Goal: Task Accomplishment & Management: Use online tool/utility

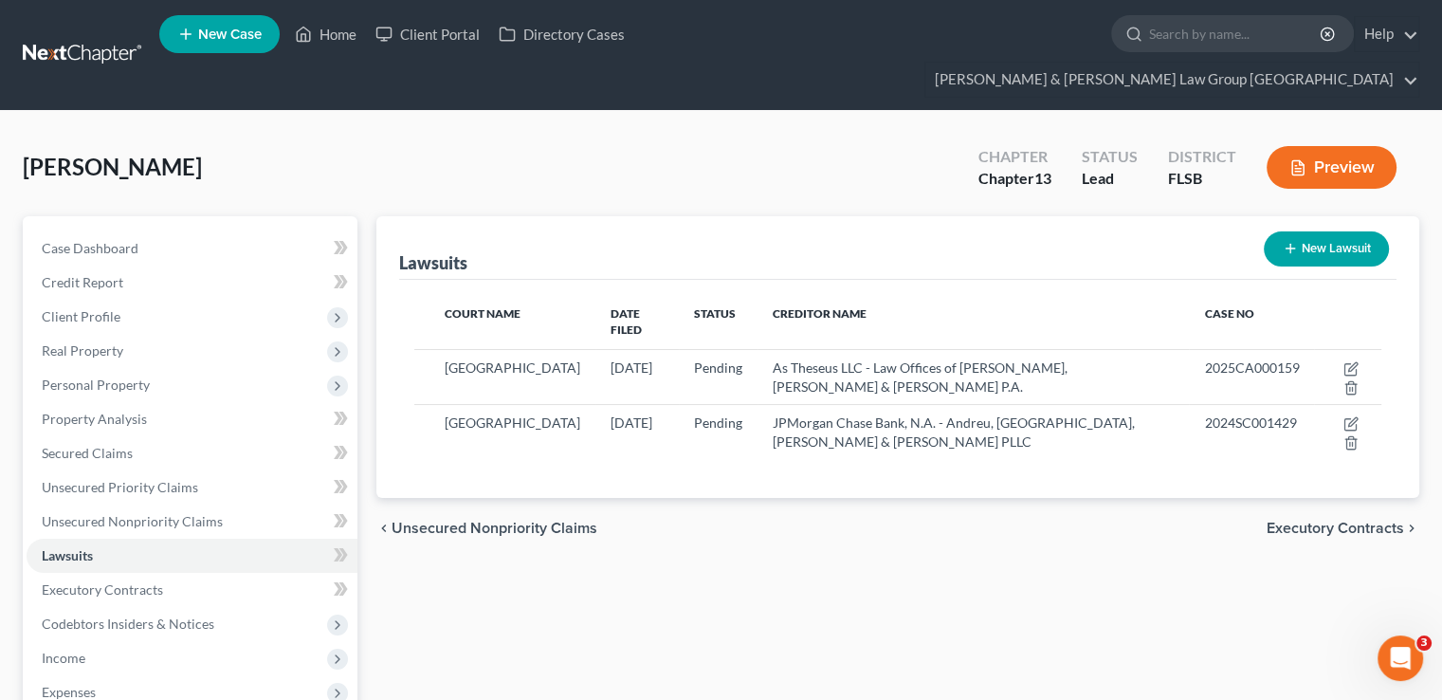
click at [95, 40] on link at bounding box center [83, 55] width 121 height 34
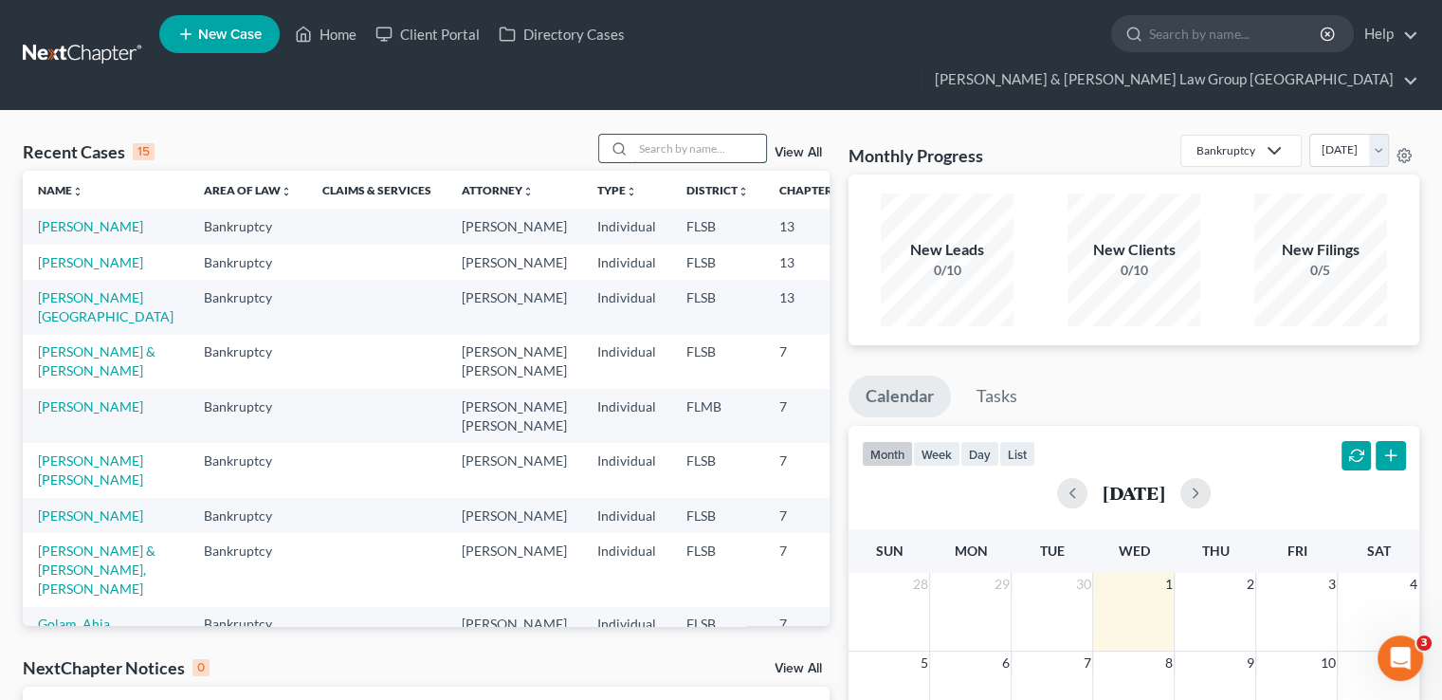
click at [665, 135] on input "search" at bounding box center [699, 148] width 133 height 27
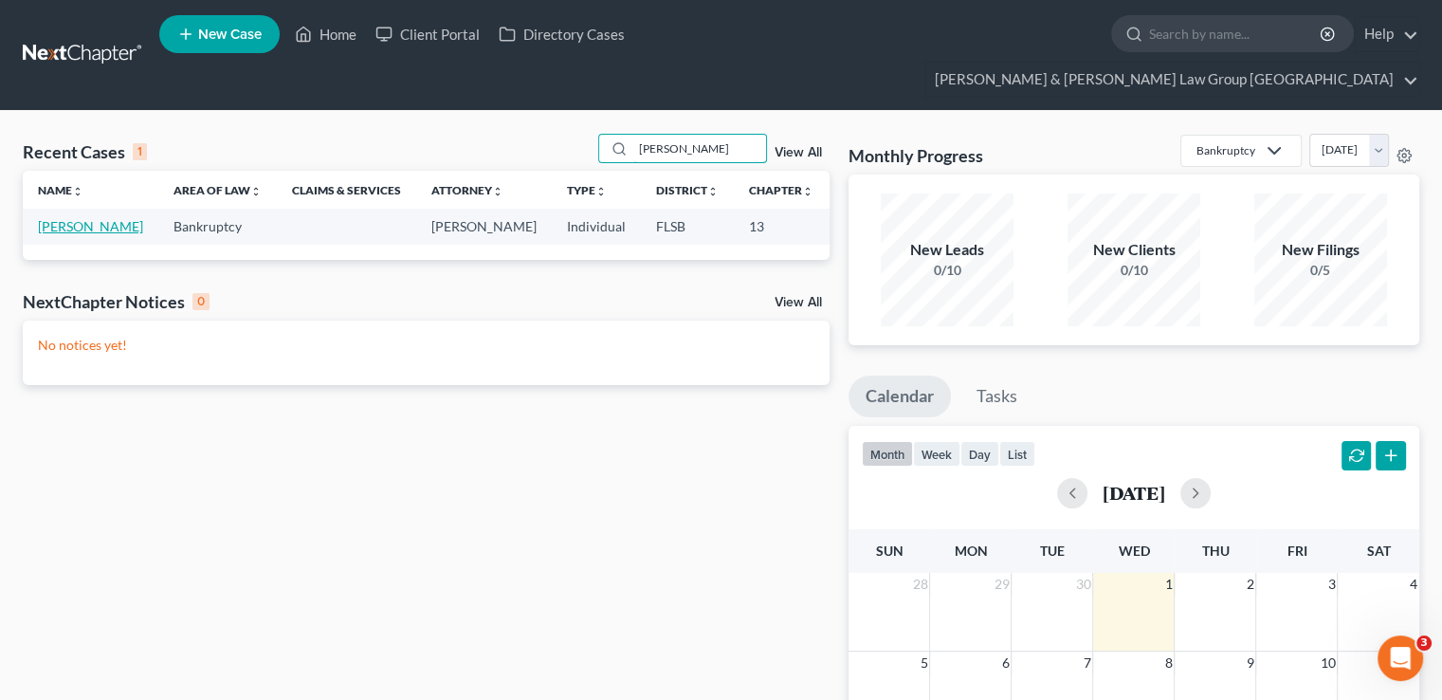
type input "[PERSON_NAME]"
click at [42, 218] on link "[PERSON_NAME]" at bounding box center [90, 226] width 105 height 16
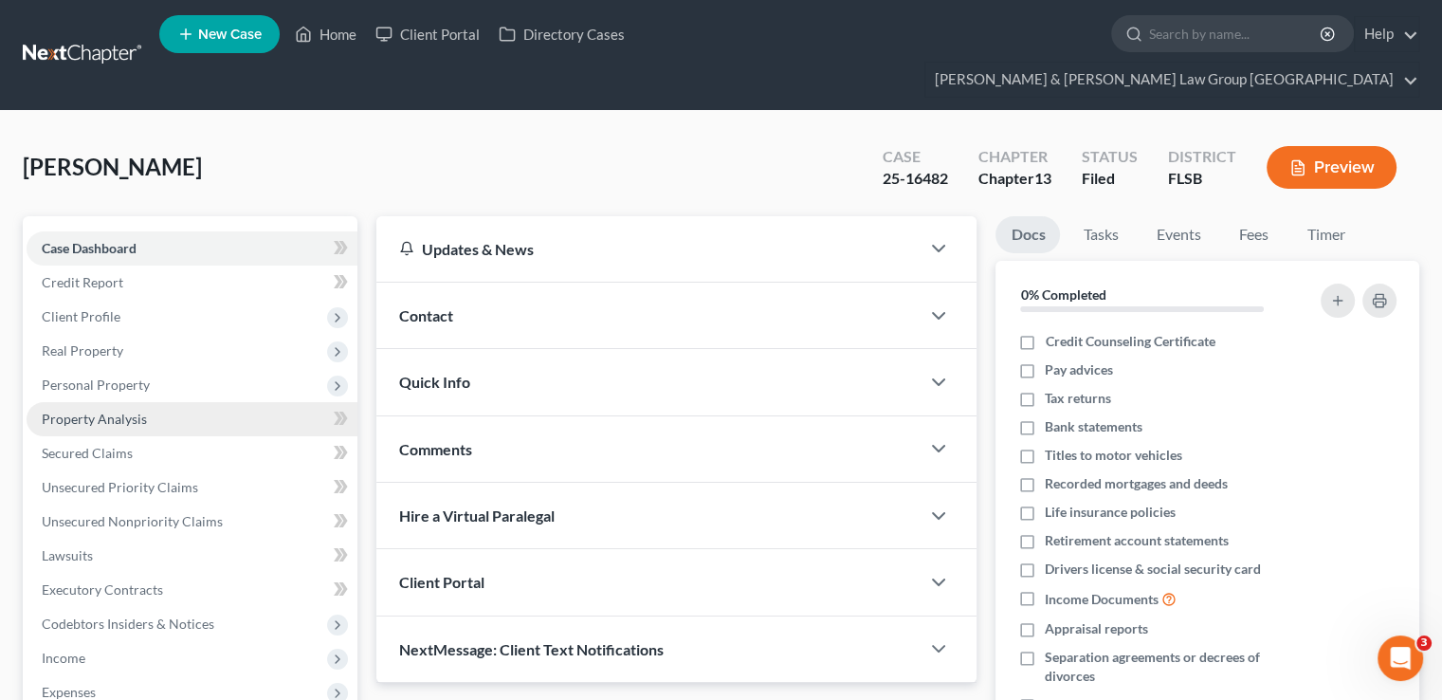
click at [139, 410] on span "Property Analysis" at bounding box center [94, 418] width 105 height 16
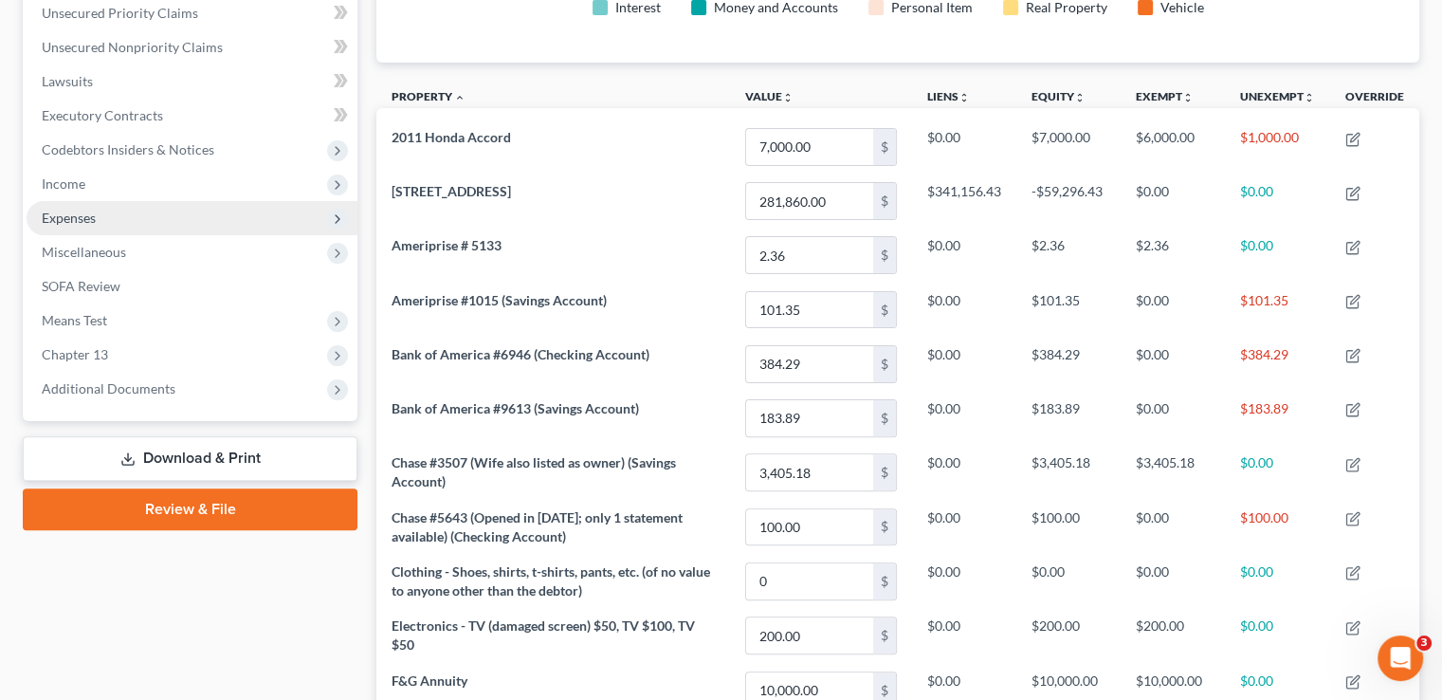
click at [82, 209] on span "Expenses" at bounding box center [69, 217] width 54 height 16
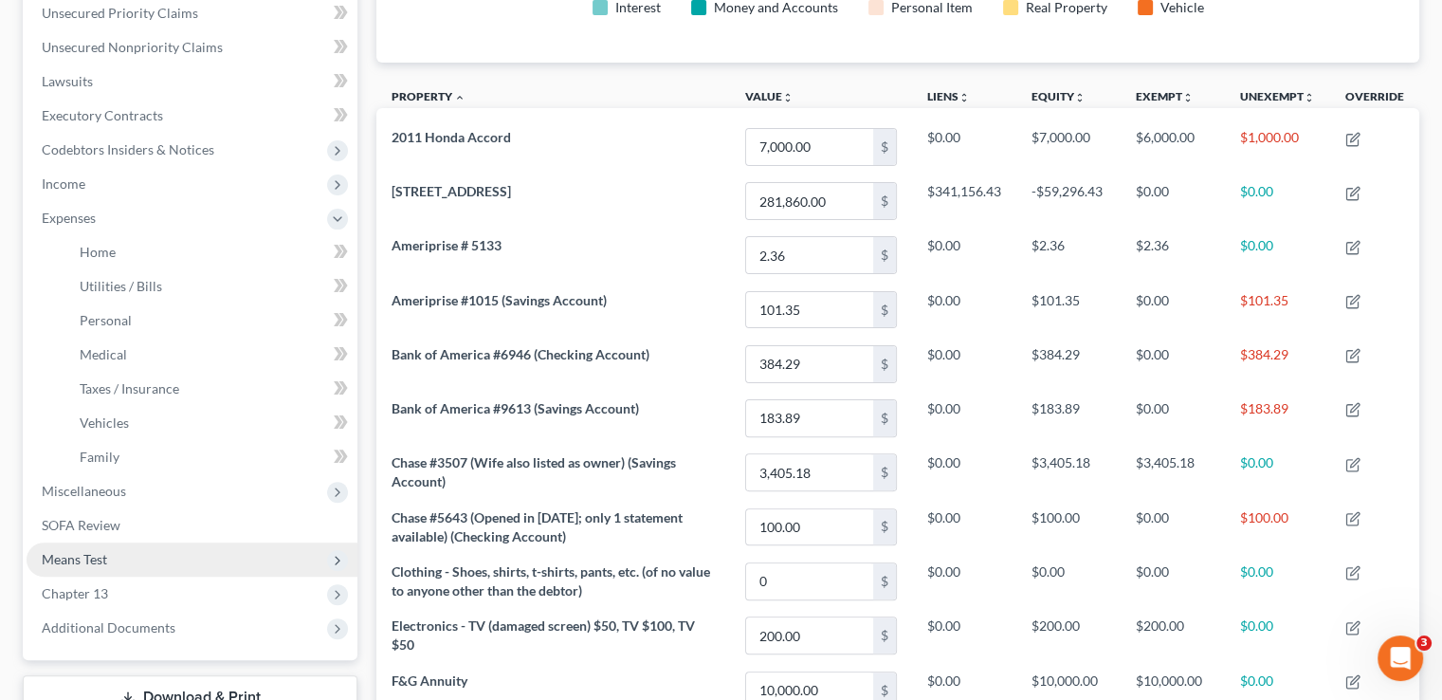
click at [125, 542] on span "Means Test" at bounding box center [192, 559] width 331 height 34
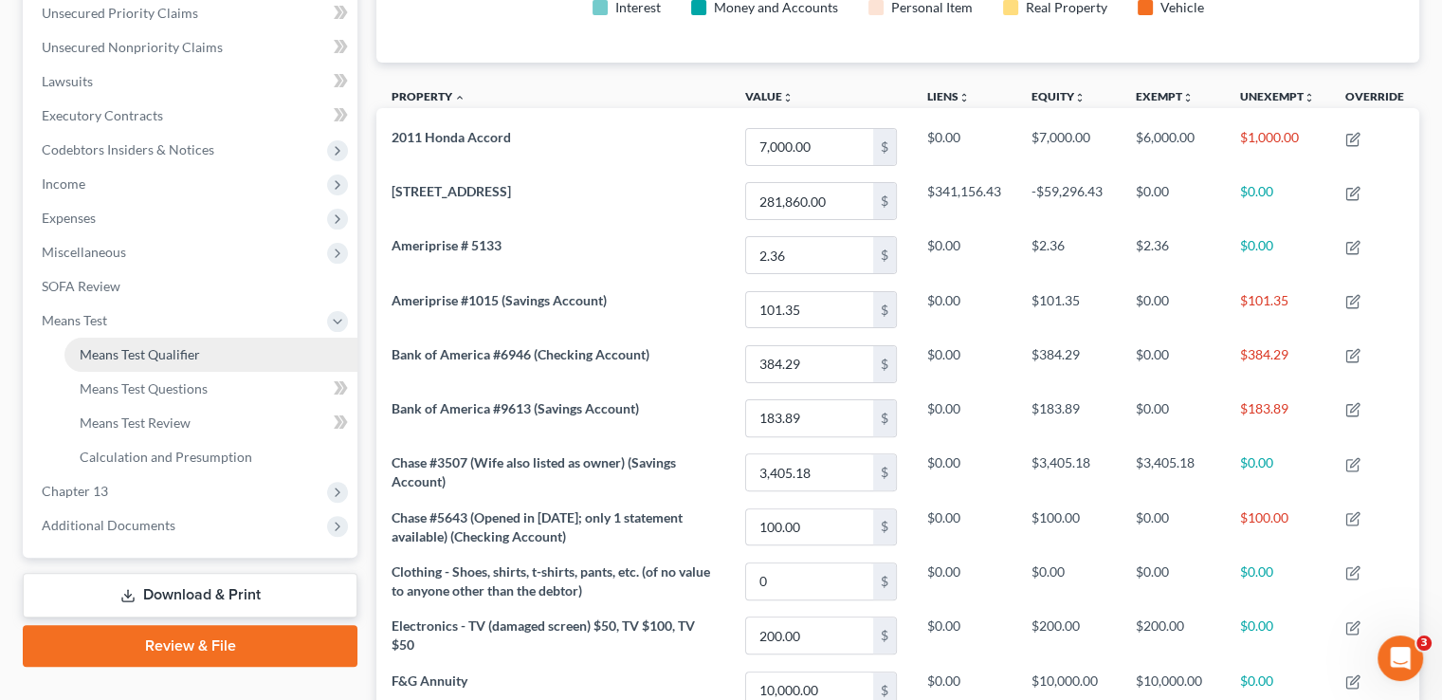
click at [146, 346] on span "Means Test Qualifier" at bounding box center [140, 354] width 120 height 16
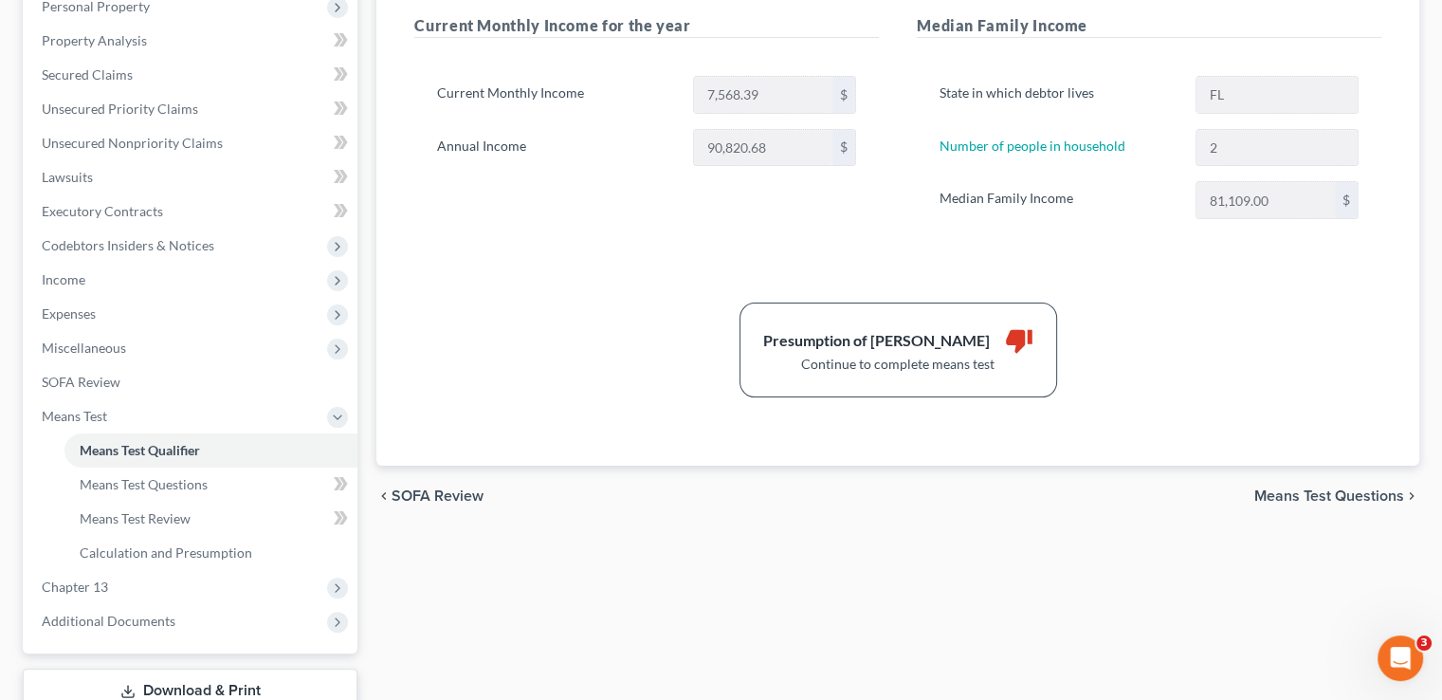
scroll to position [379, 0]
click at [160, 543] on span "Calculation and Presumption" at bounding box center [166, 551] width 173 height 16
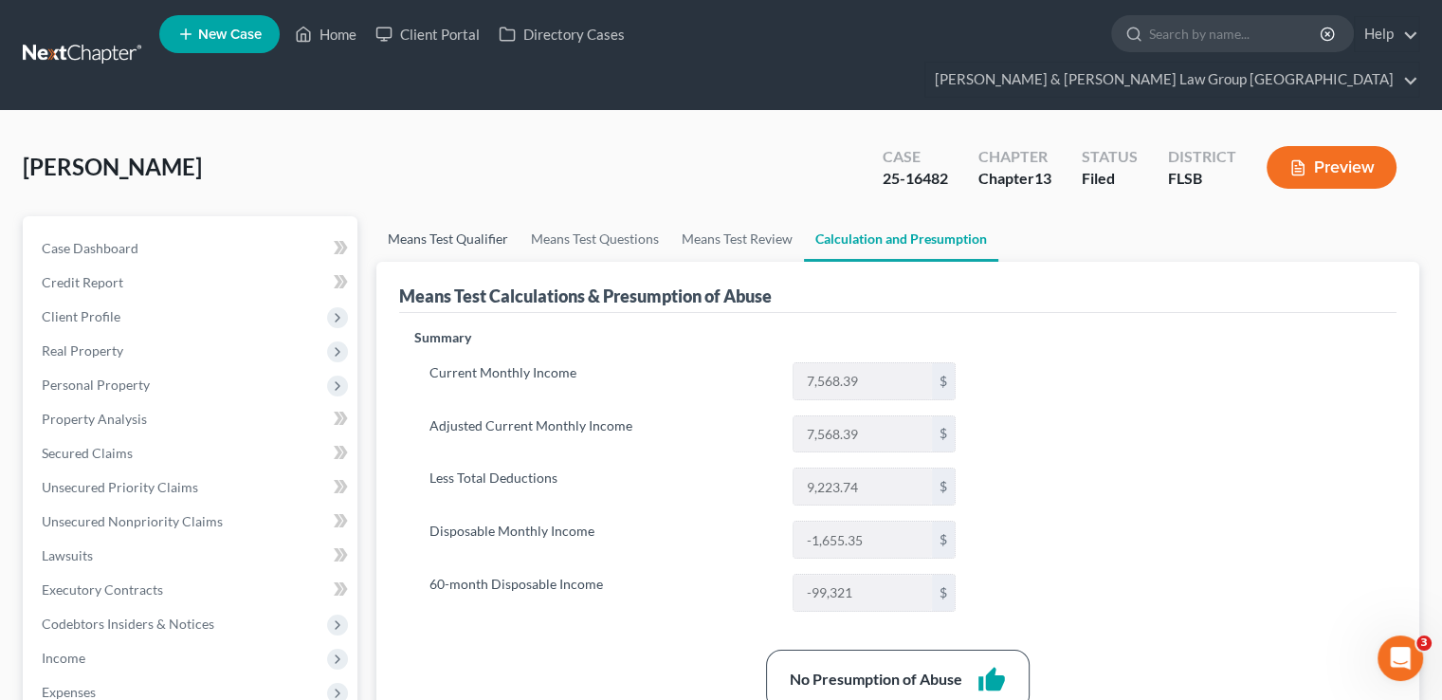
click at [465, 216] on link "Means Test Qualifier" at bounding box center [447, 239] width 143 height 46
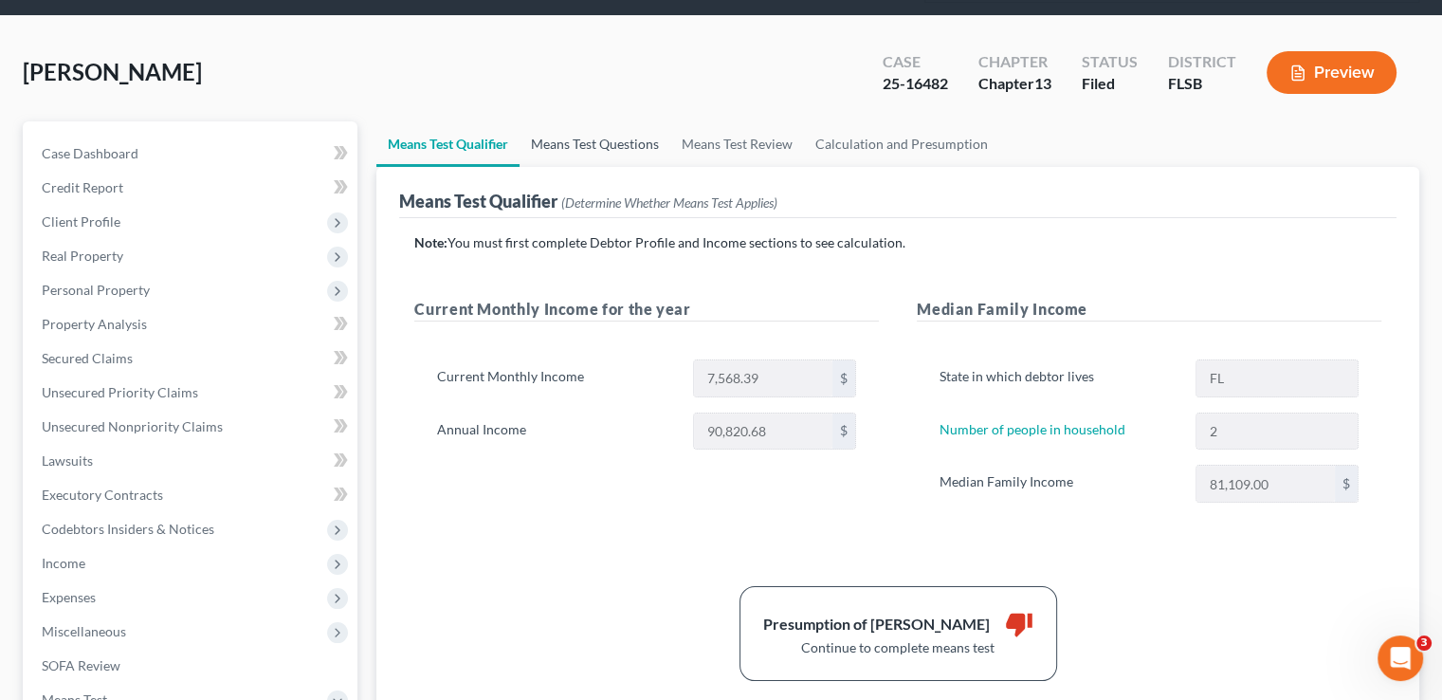
click at [597, 121] on link "Means Test Questions" at bounding box center [594, 144] width 151 height 46
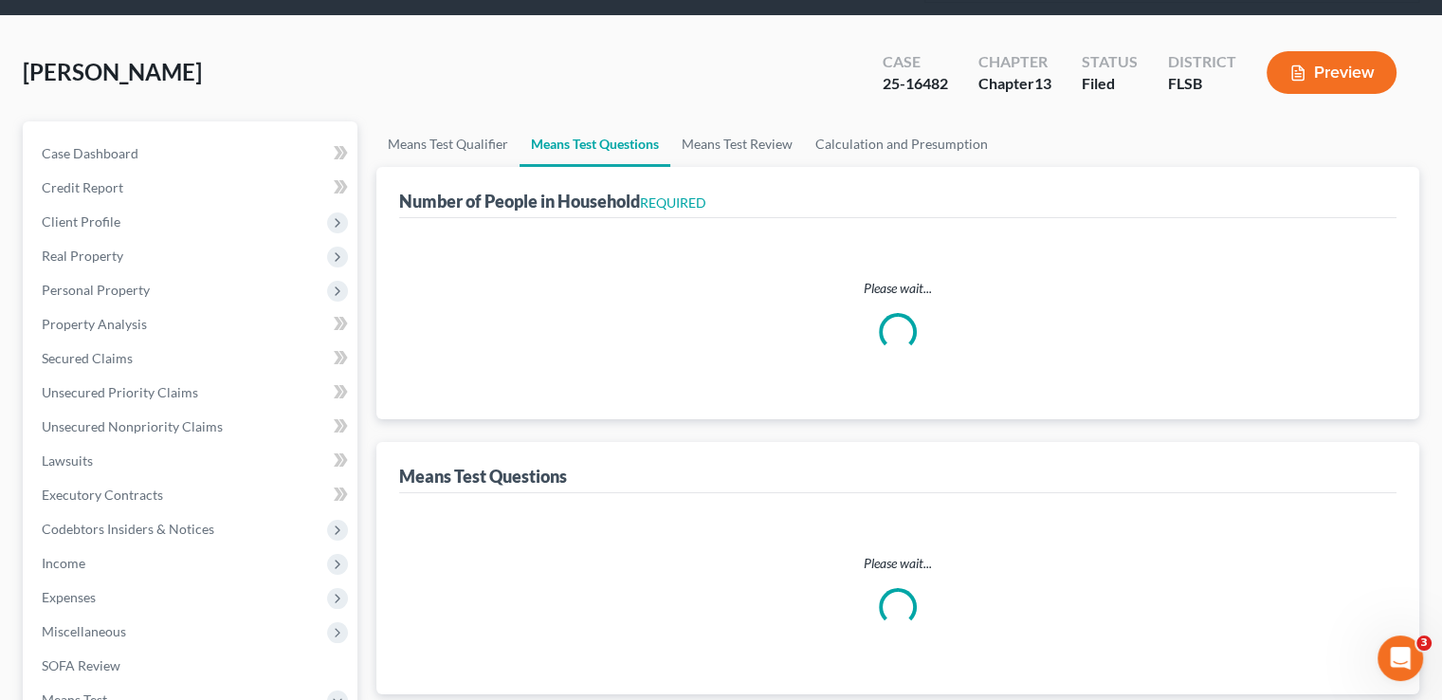
scroll to position [92, 0]
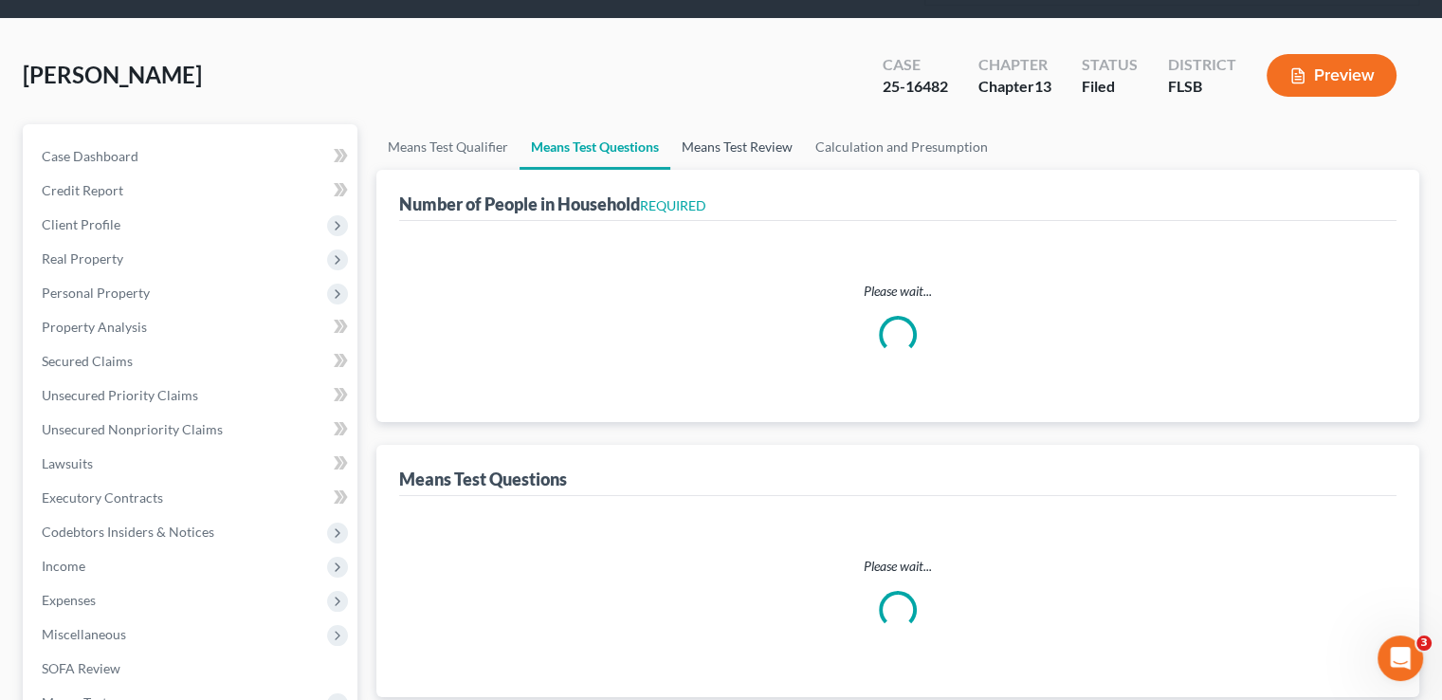
select select "0"
select select "60"
select select "0"
select select "60"
select select "0"
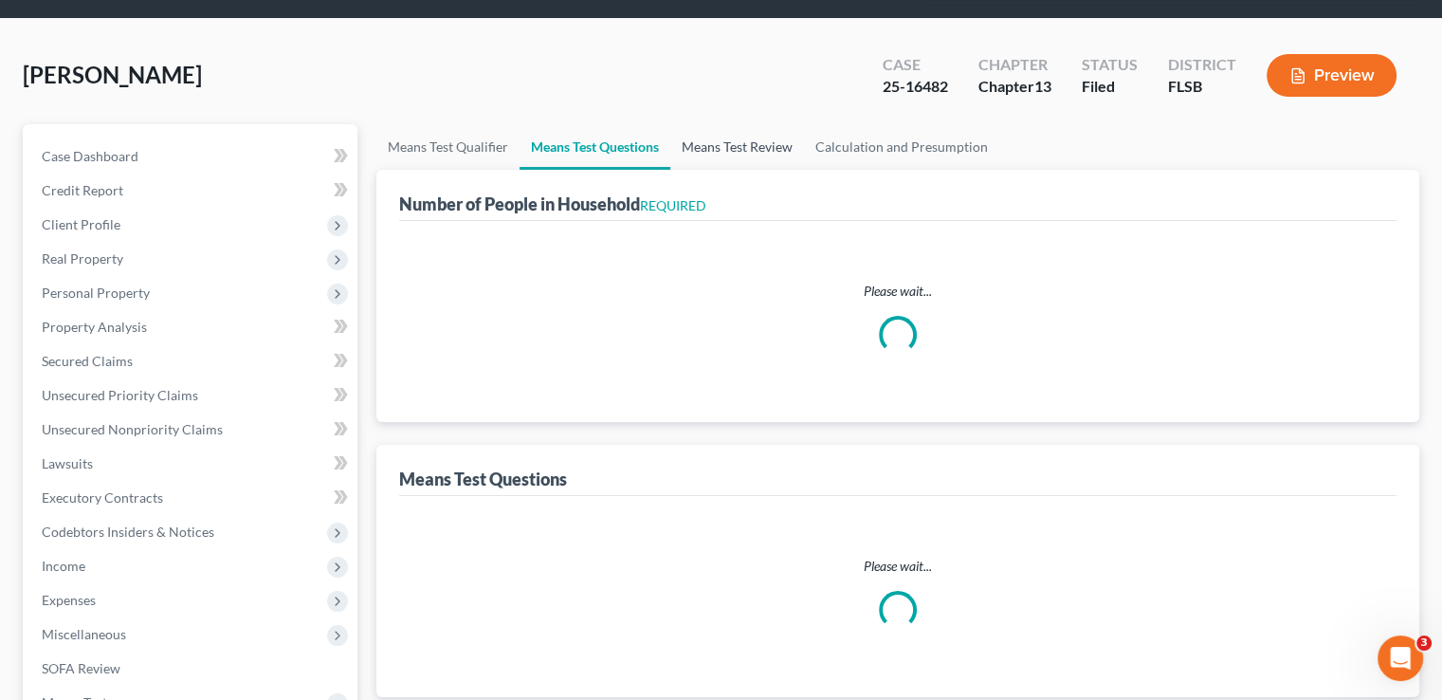
select select "60"
select select "1"
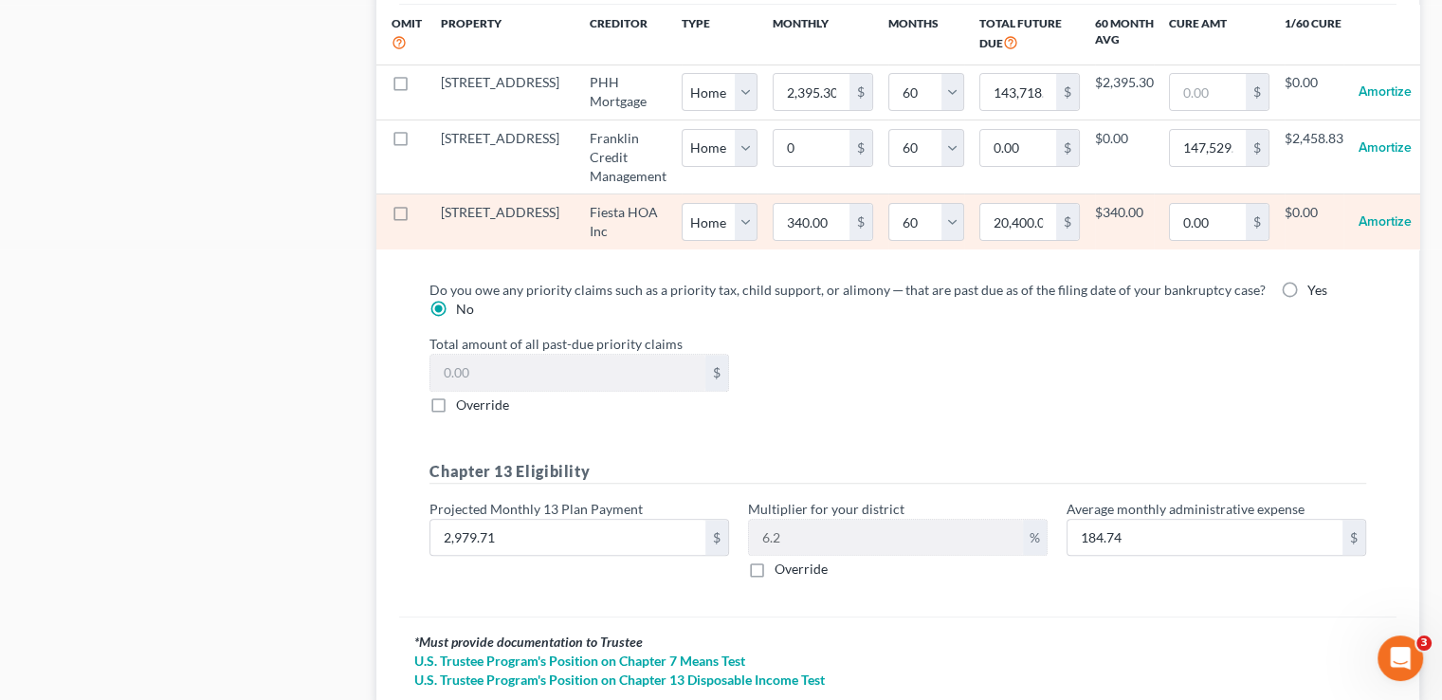
scroll to position [2154, 0]
